Goal: Transaction & Acquisition: Book appointment/travel/reservation

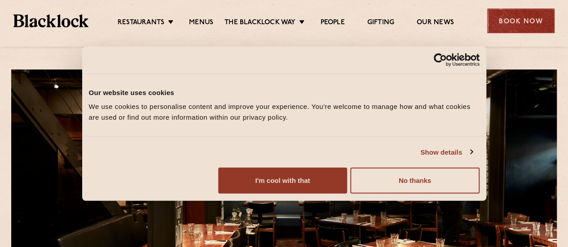
click at [515, 25] on div "Book Now" at bounding box center [520, 21] width 67 height 25
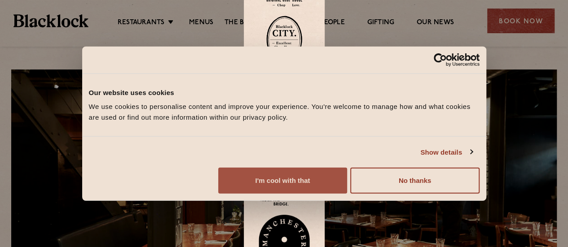
click at [347, 182] on button "I'm cool with that" at bounding box center [282, 181] width 129 height 26
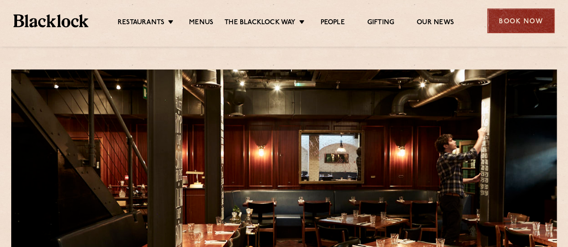
click at [506, 14] on div "Book Now" at bounding box center [520, 21] width 67 height 25
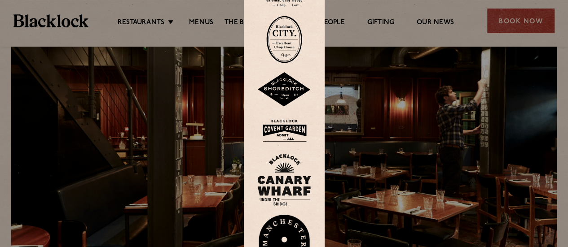
scroll to position [52, 0]
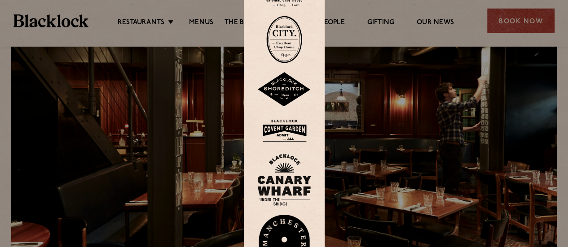
click at [294, 130] on img at bounding box center [284, 130] width 54 height 29
